Goal: Find specific page/section: Find specific page/section

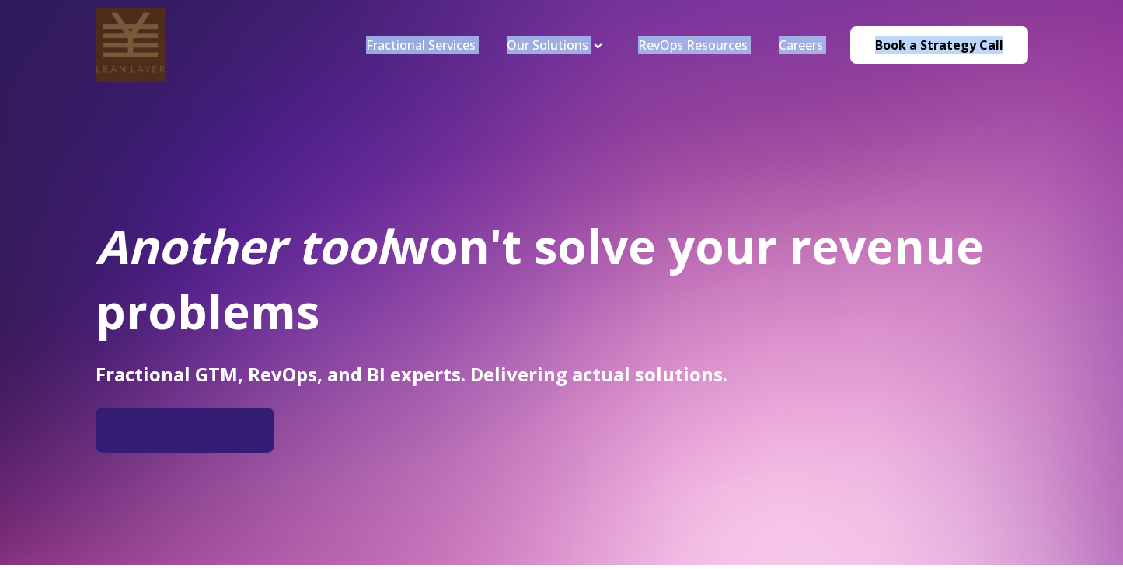
drag, startPoint x: 77, startPoint y: 12, endPoint x: 368, endPoint y: 166, distance: 329.5
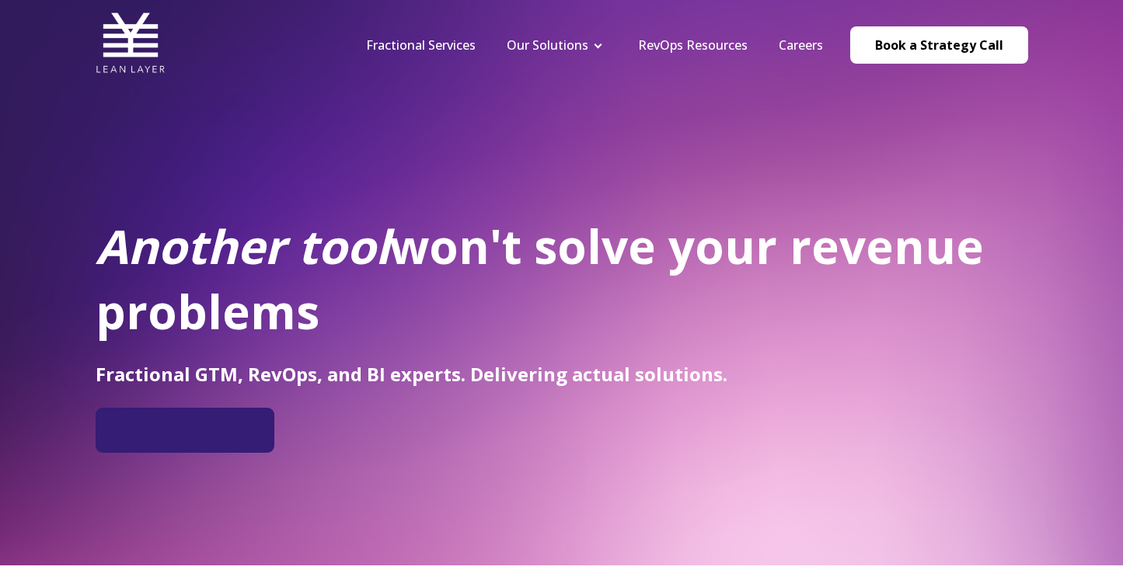
click at [407, 180] on div at bounding box center [562, 194] width 933 height 39
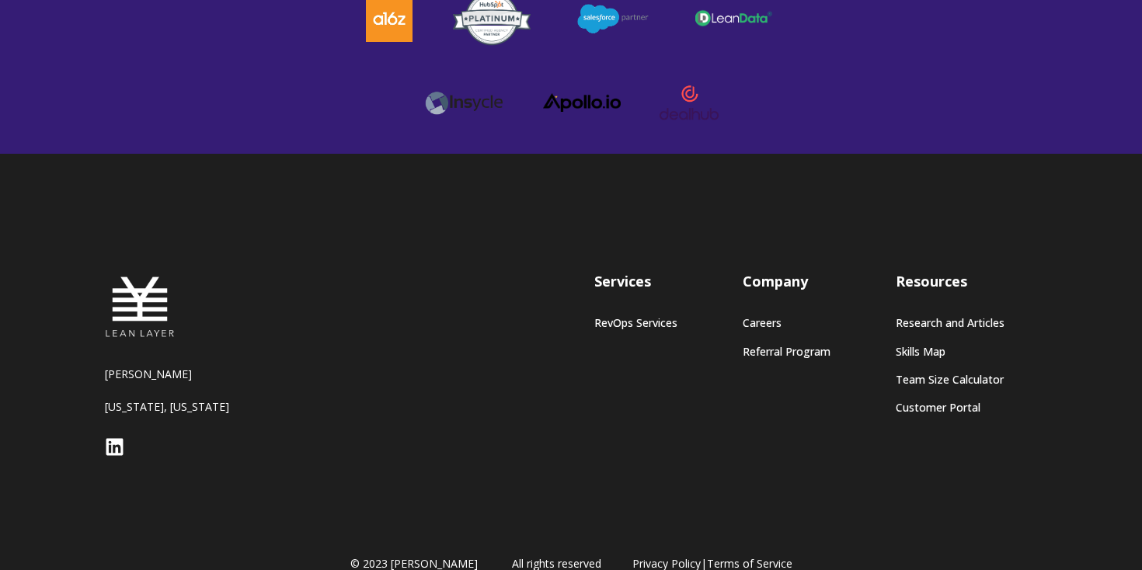
scroll to position [4395, 0]
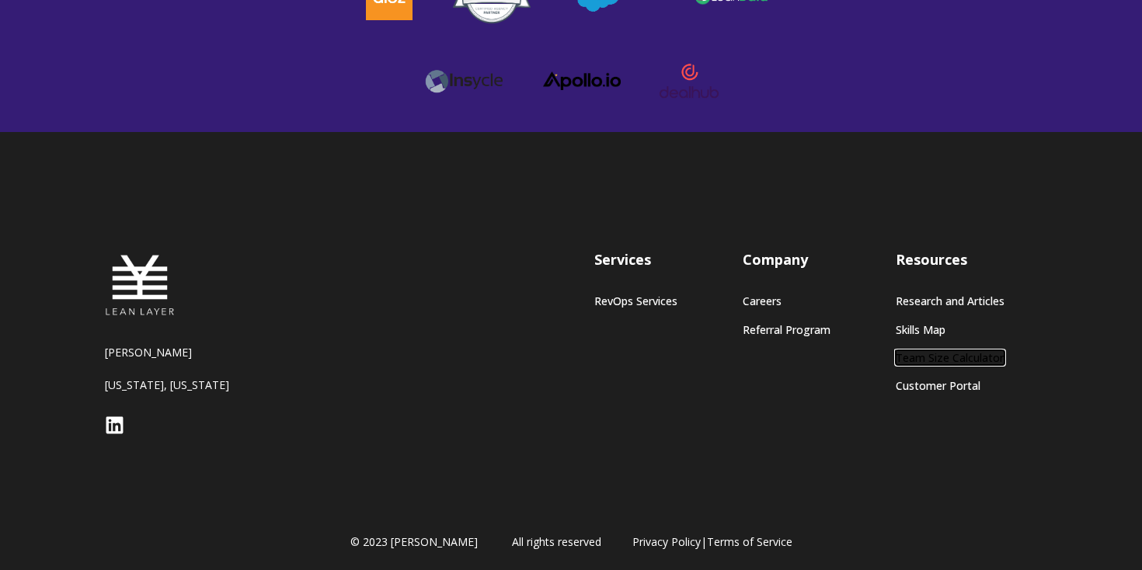
click at [940, 351] on link "Team Size Calculator" at bounding box center [950, 357] width 109 height 13
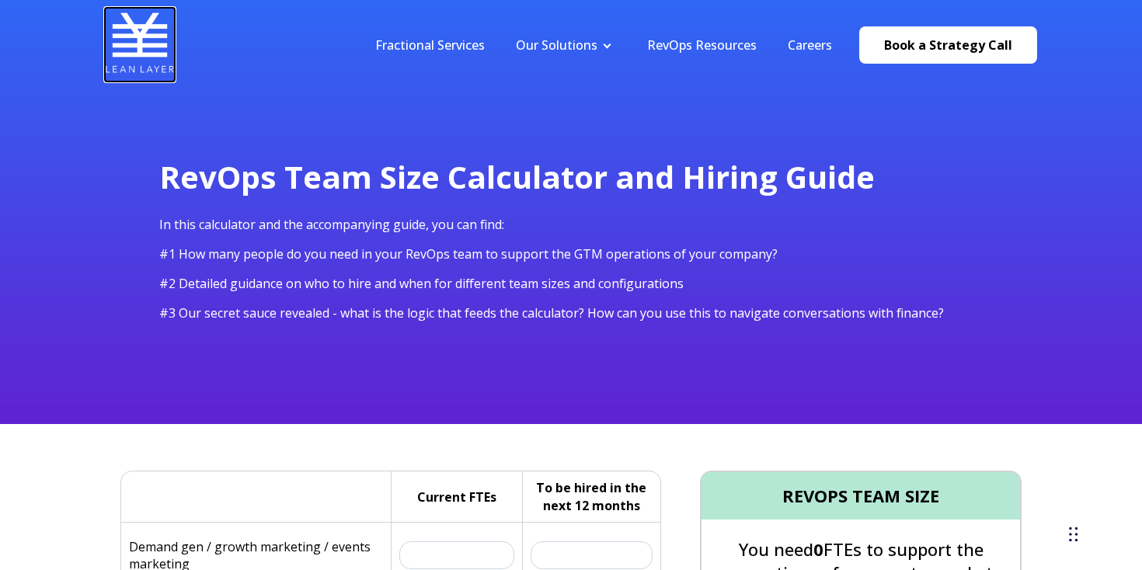
click at [143, 30] on img at bounding box center [140, 43] width 70 height 70
